Goal: Information Seeking & Learning: Learn about a topic

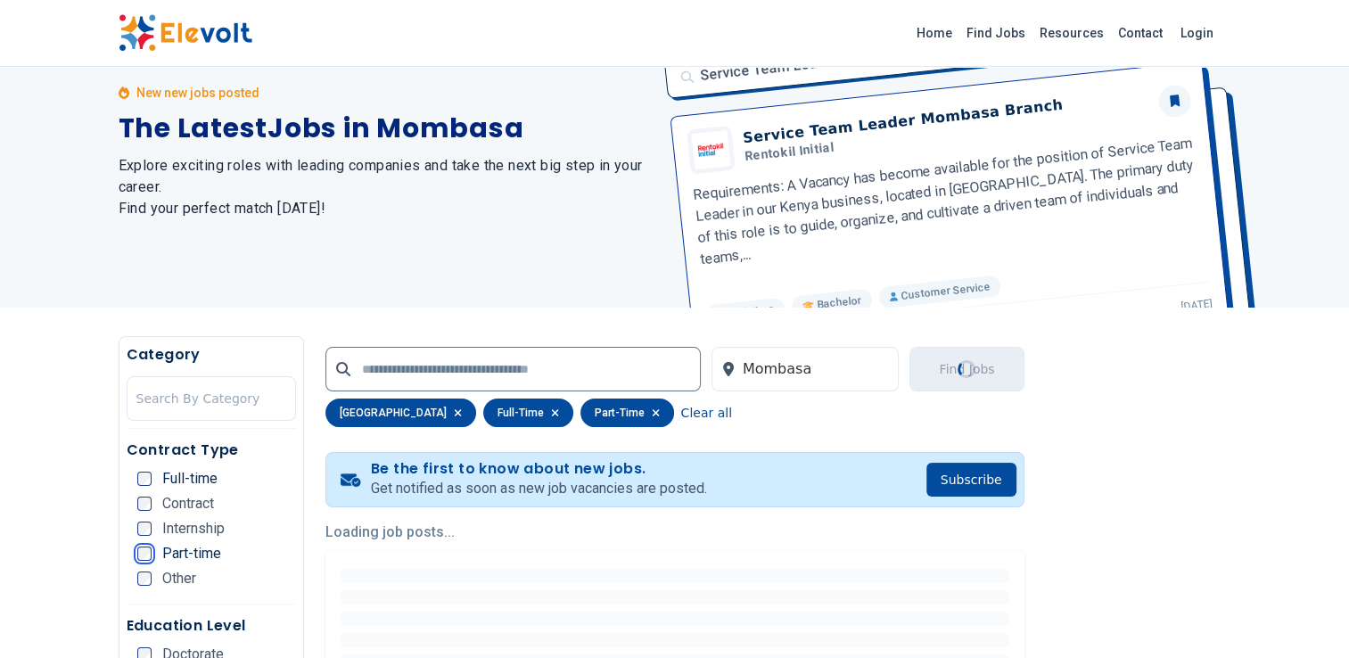
scroll to position [357, 0]
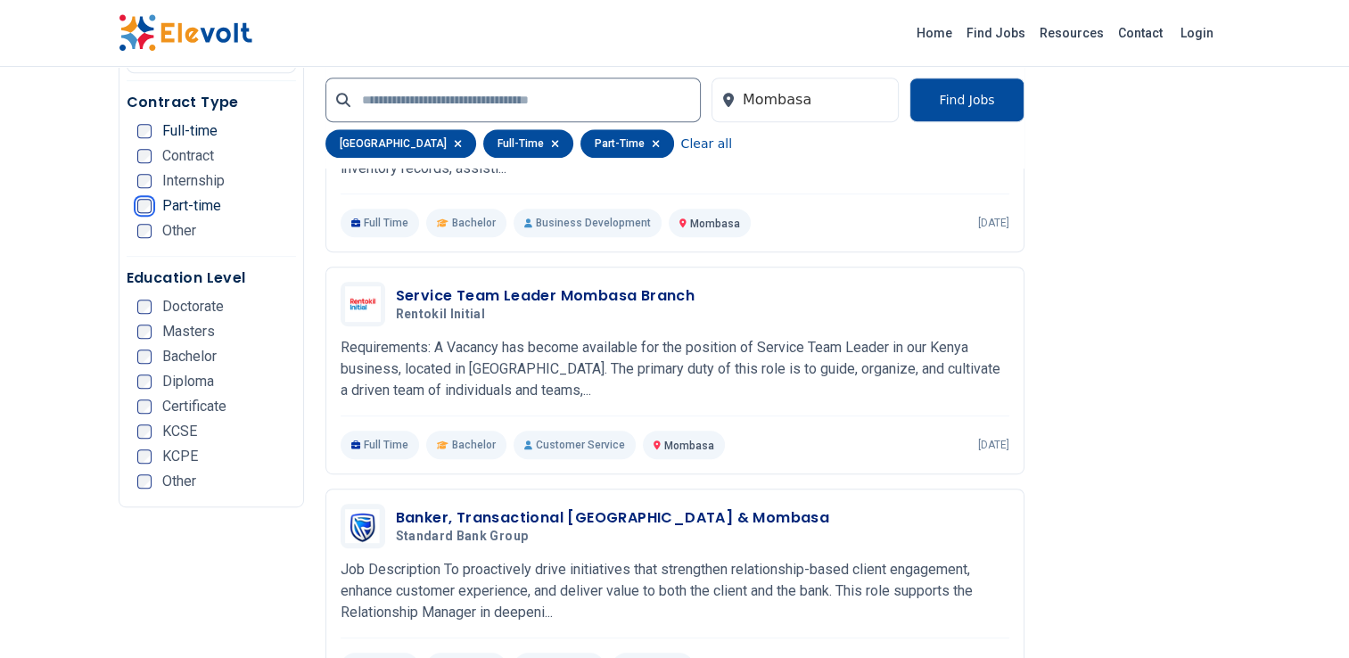
scroll to position [803, 0]
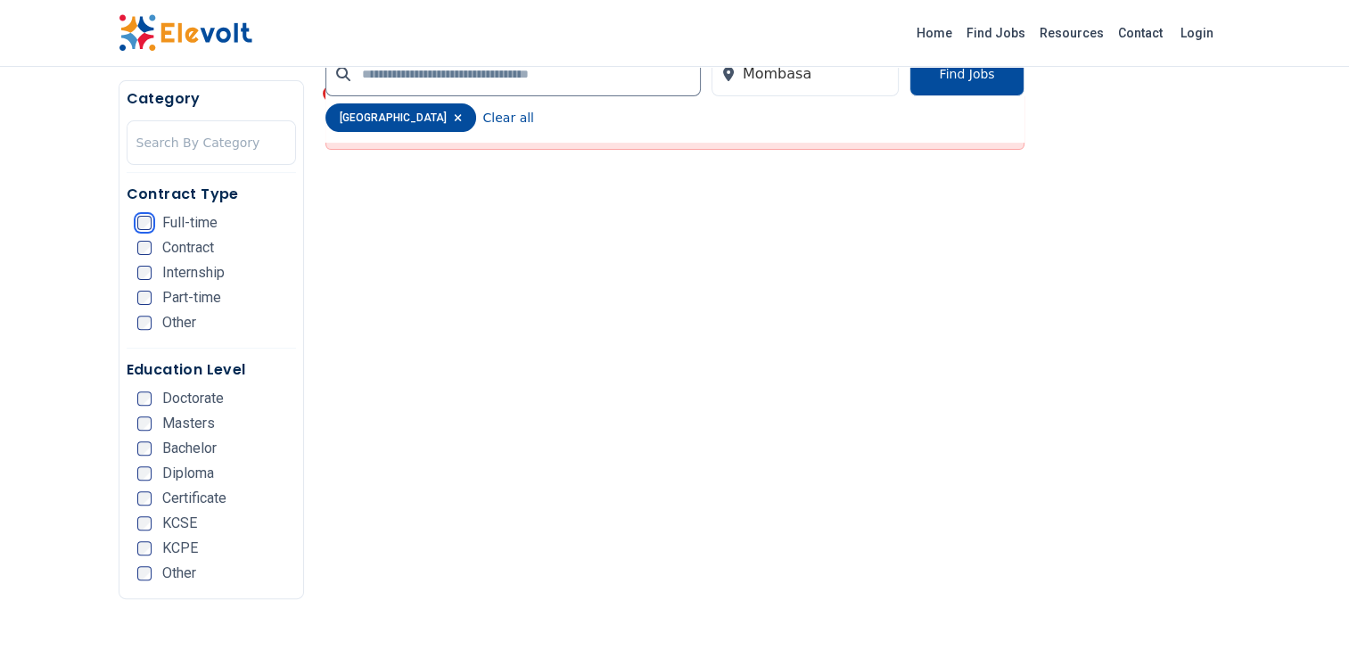
scroll to position [535, 0]
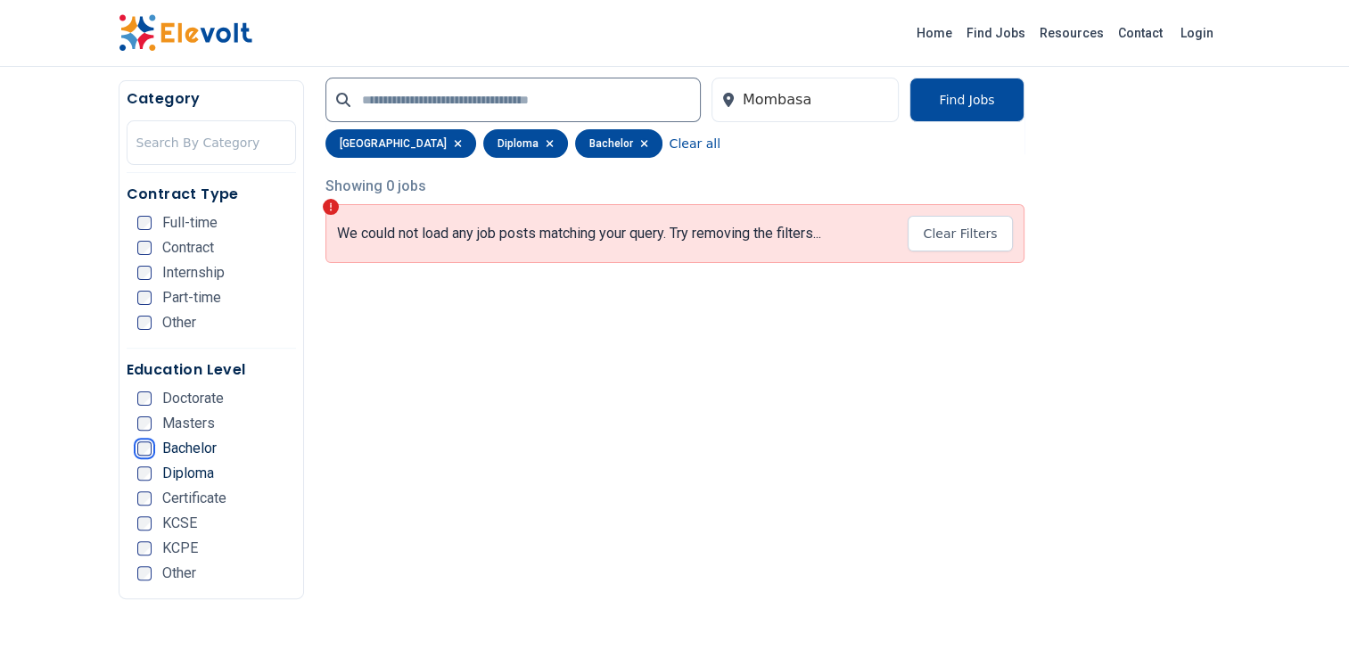
scroll to position [446, 0]
